Goal: Check status

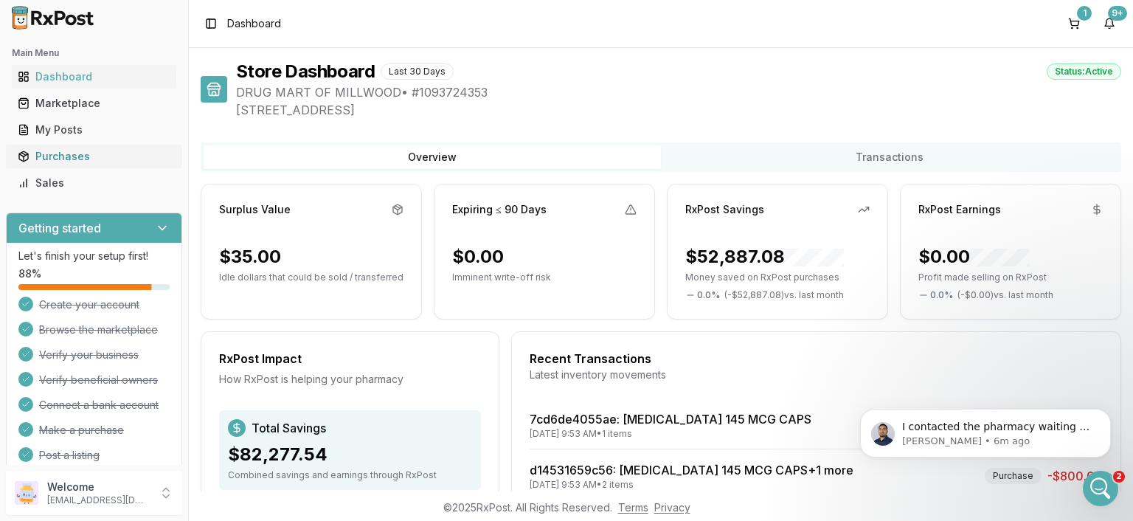
click at [73, 150] on div "Purchases" at bounding box center [94, 156] width 153 height 15
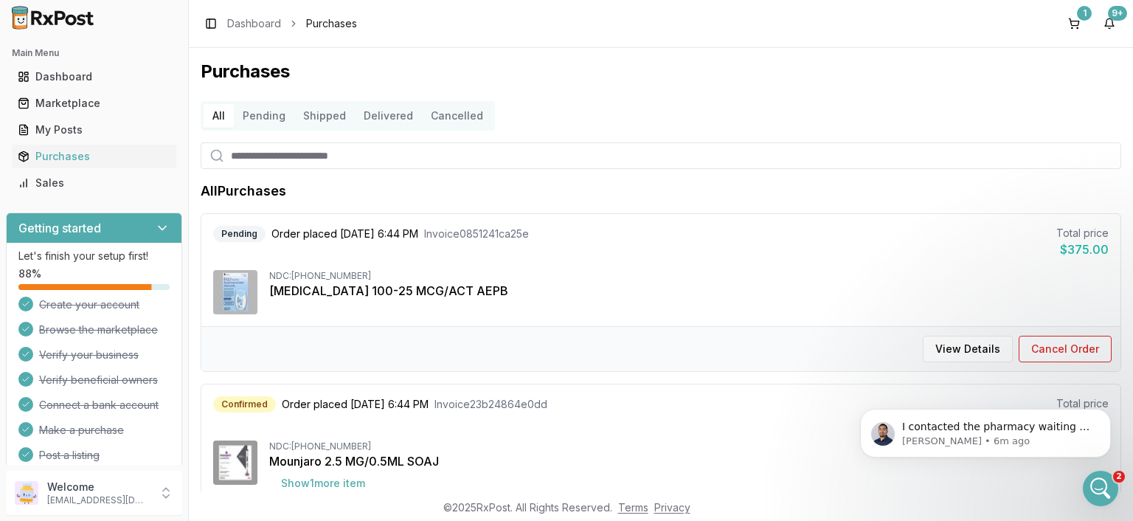
click at [286, 118] on button "Pending" at bounding box center [264, 116] width 61 height 24
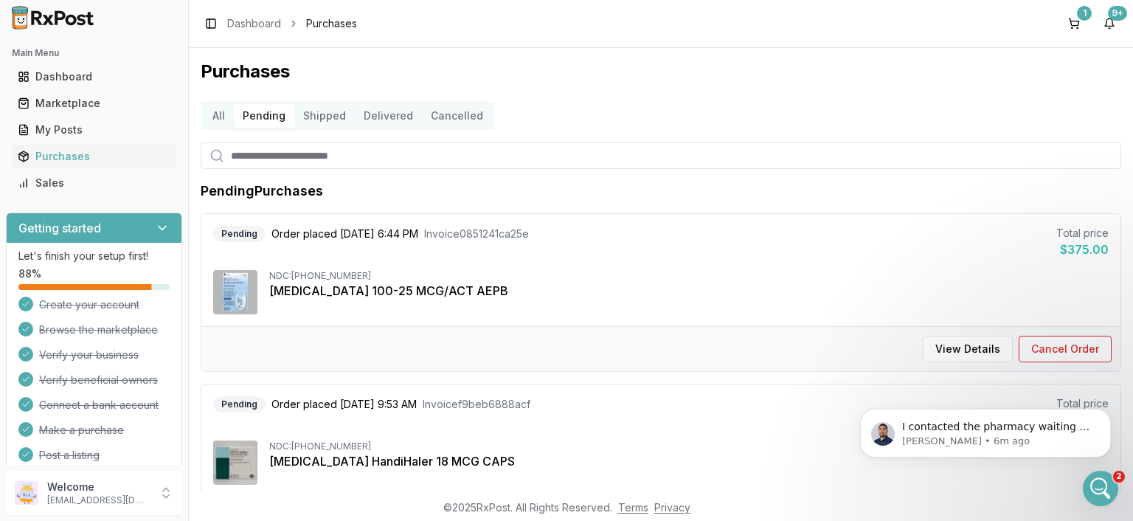
click at [324, 111] on button "Shipped" at bounding box center [324, 116] width 61 height 24
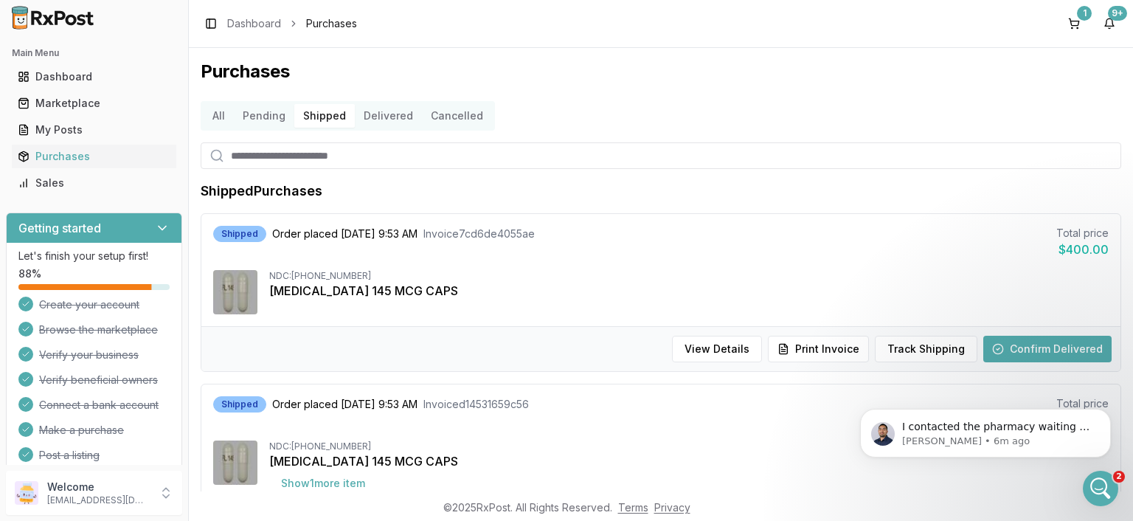
click at [397, 115] on button "Delivered" at bounding box center [388, 116] width 67 height 24
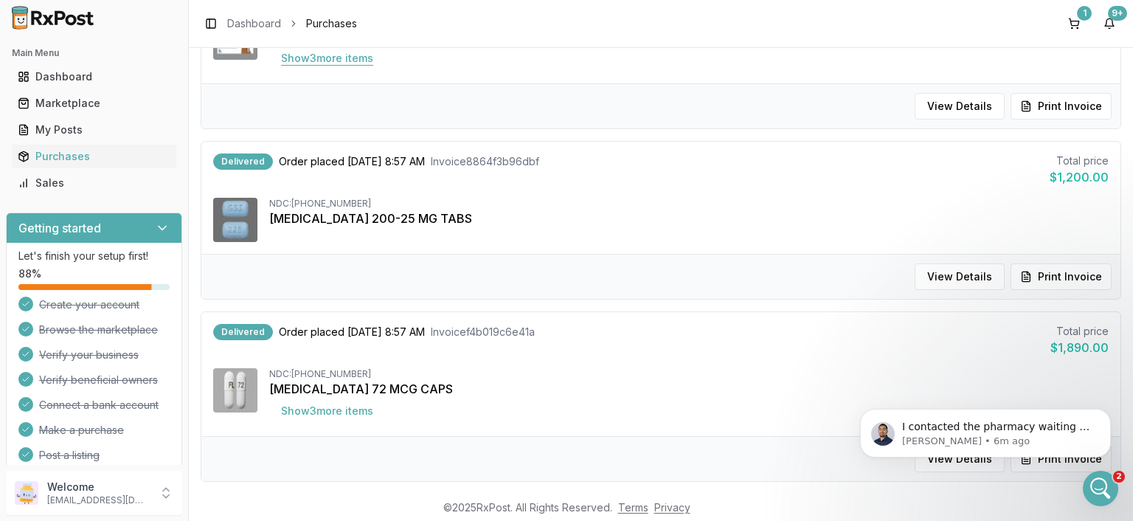
click at [329, 58] on button "Show 3 more item s" at bounding box center [327, 58] width 116 height 27
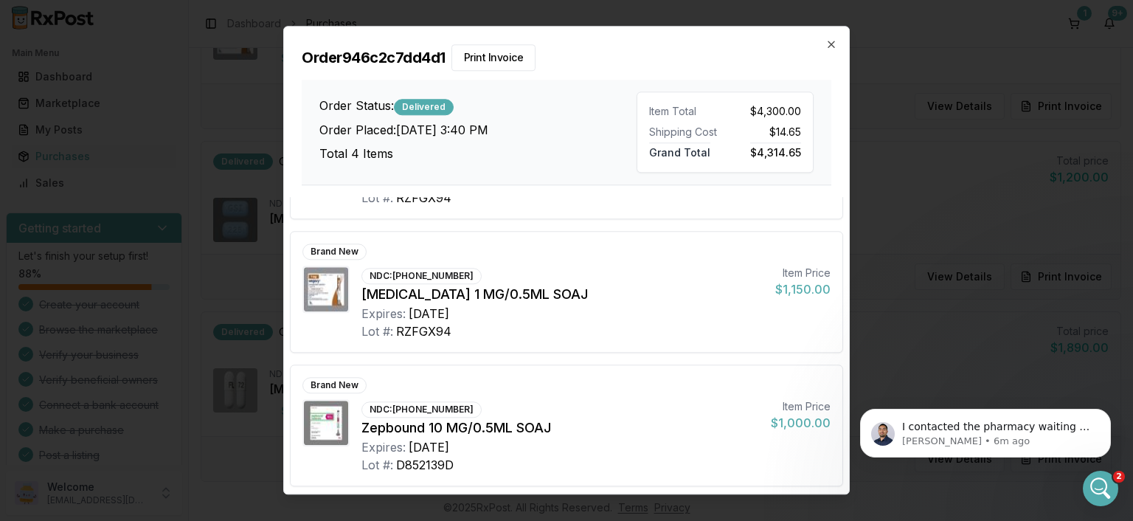
scroll to position [61, 0]
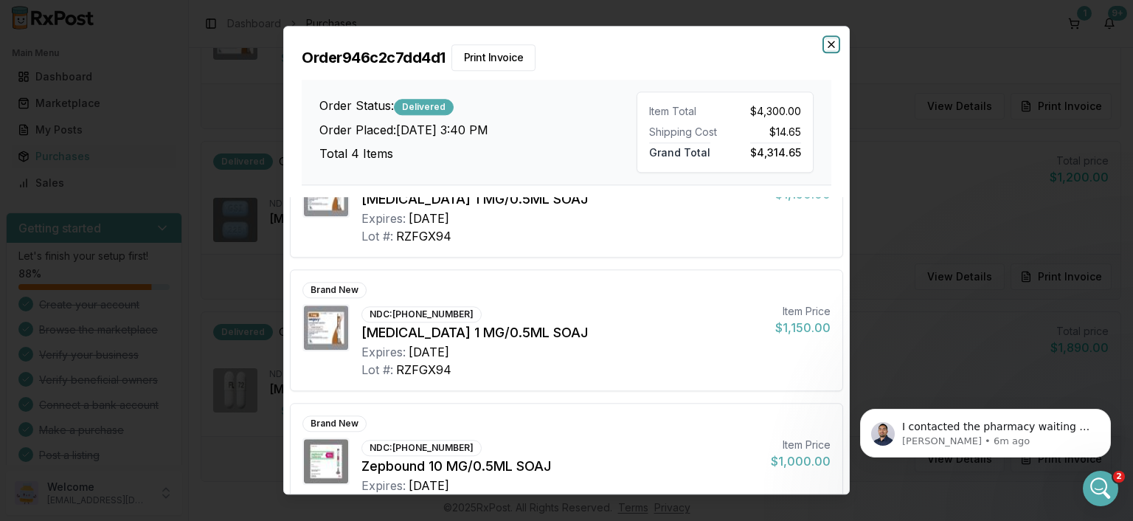
click at [832, 39] on icon "button" at bounding box center [832, 44] width 12 height 12
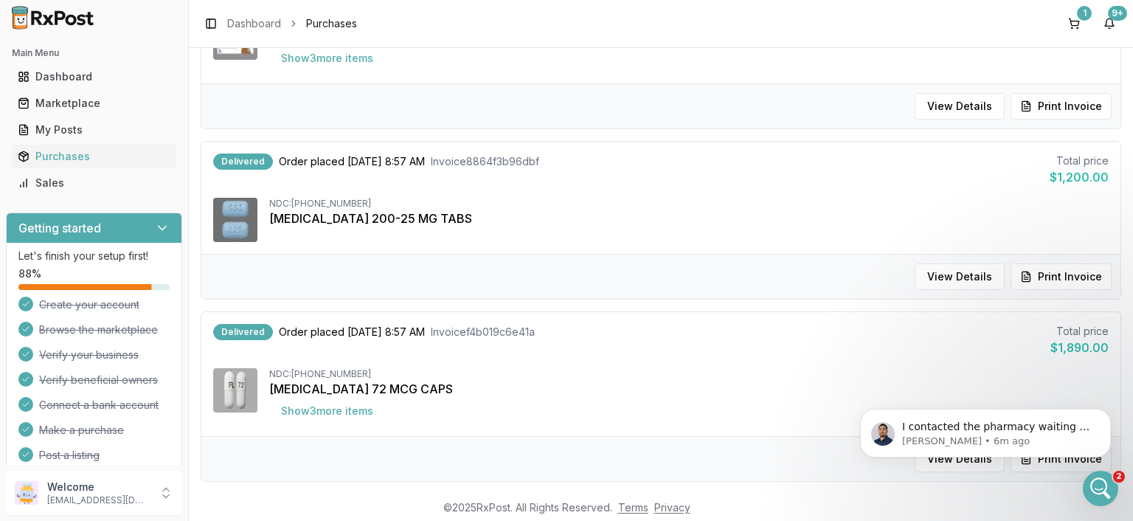
scroll to position [0, 0]
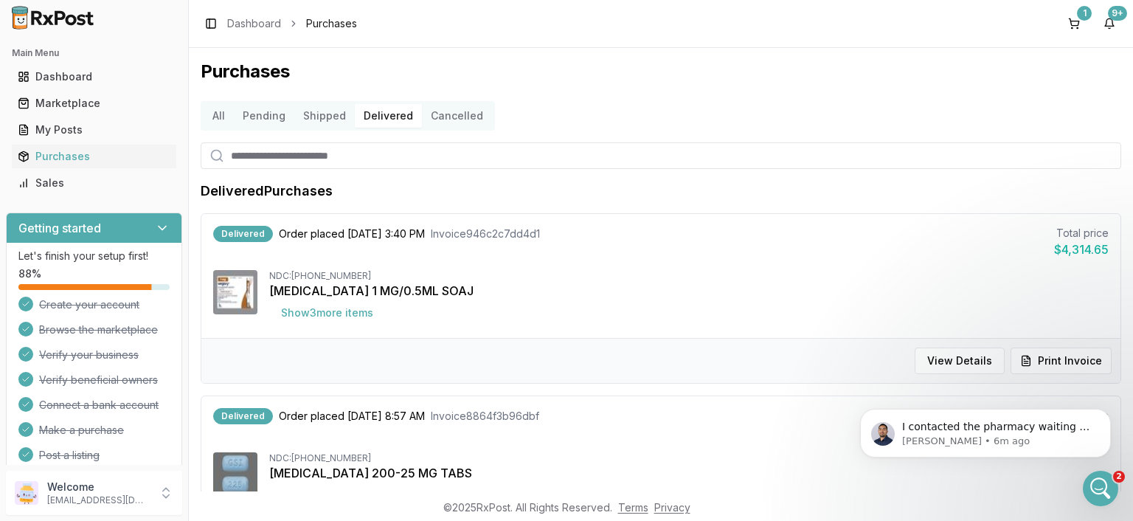
click at [263, 118] on button "Pending" at bounding box center [264, 116] width 61 height 24
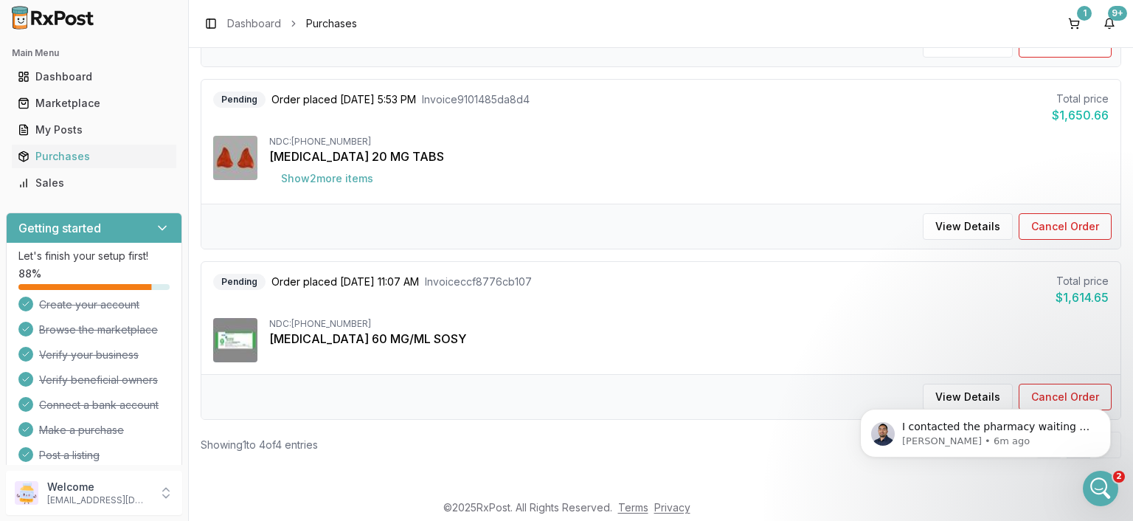
scroll to position [475, 0]
click at [975, 384] on html "I contacted the pharmacy waiting on them to get back to me on when the [MEDICAL…" at bounding box center [985, 381] width 295 height 6
click at [956, 384] on html "I contacted the pharmacy waiting on them to get back to me on when the [MEDICAL…" at bounding box center [985, 381] width 295 height 6
click at [282, 297] on div "Pending Order placed [DATE] 11:07 AM Invoice ccf8776cb107 Total price $1,614.65" at bounding box center [661, 290] width 896 height 32
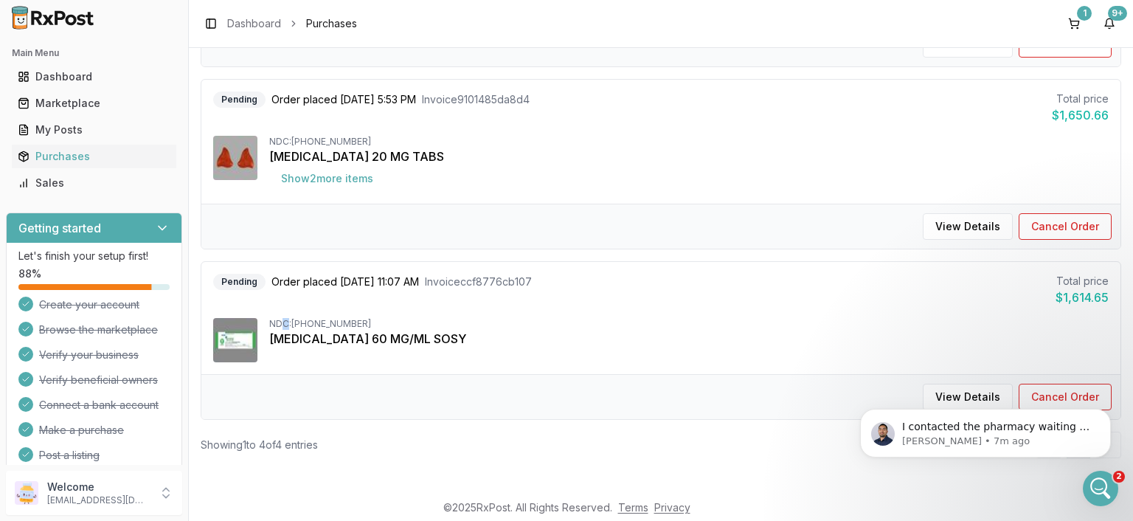
click at [286, 326] on div "NDC: [PHONE_NUMBER]" at bounding box center [689, 324] width 840 height 12
click at [215, 324] on img at bounding box center [235, 340] width 44 height 44
click at [958, 393] on div "I contacted the pharmacy waiting on them to get back to me on when the [MEDICAL…" at bounding box center [986, 365] width 272 height 184
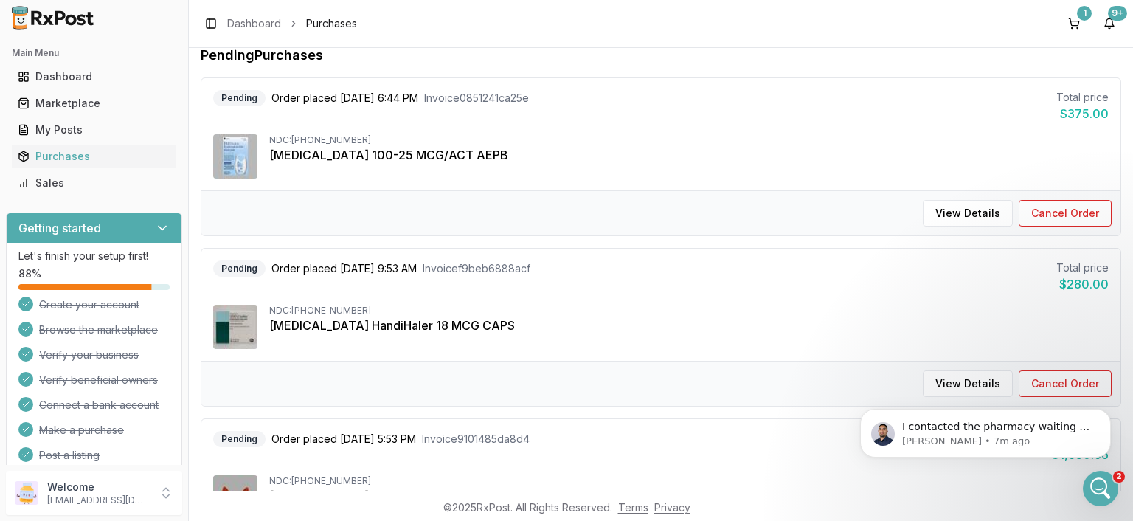
scroll to position [0, 0]
